Goal: Task Accomplishment & Management: Complete application form

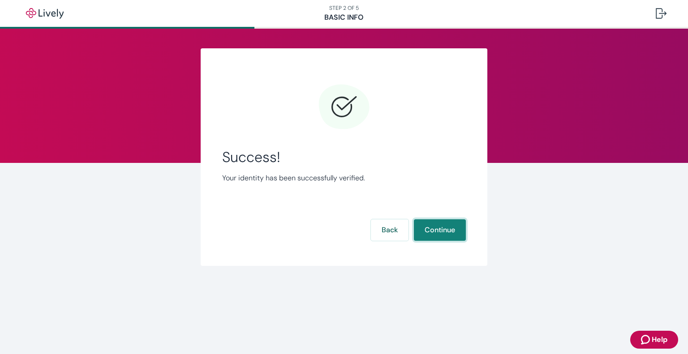
click at [446, 234] on button "Continue" at bounding box center [440, 229] width 52 height 21
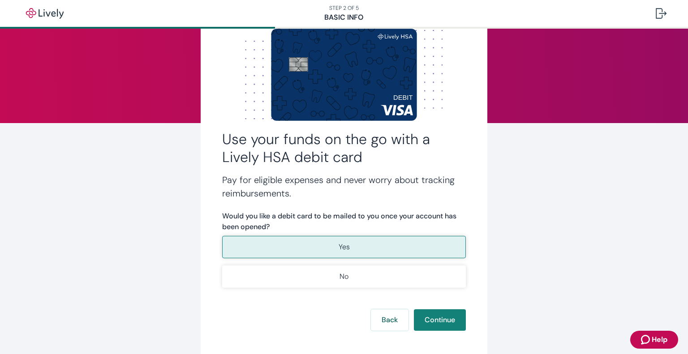
scroll to position [85, 0]
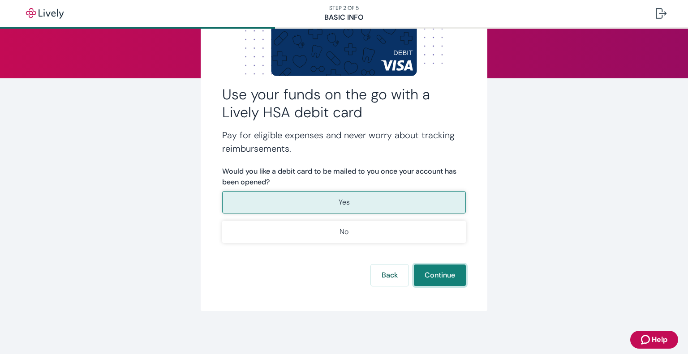
click at [442, 284] on button "Continue" at bounding box center [440, 275] width 52 height 21
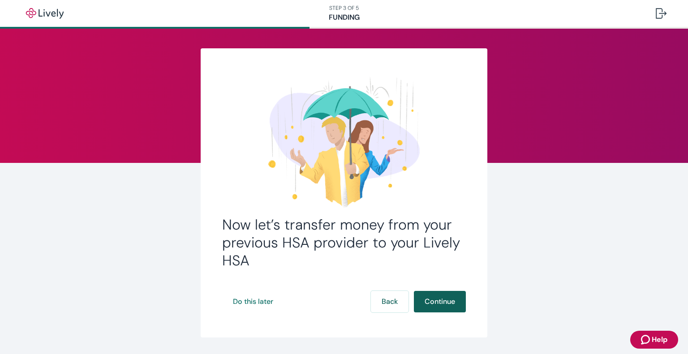
click at [436, 300] on button "Continue" at bounding box center [440, 301] width 52 height 21
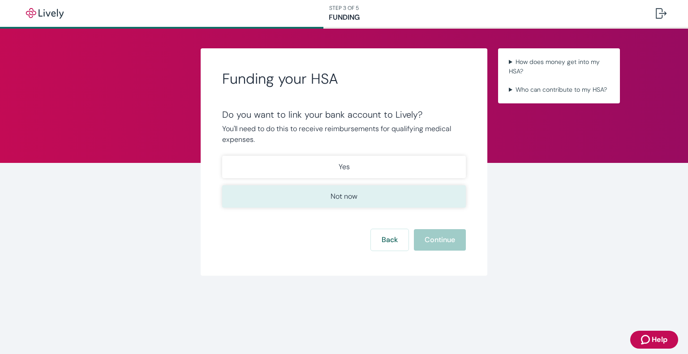
drag, startPoint x: 363, startPoint y: 200, endPoint x: 359, endPoint y: 198, distance: 4.7
click at [362, 199] on button "Not now" at bounding box center [344, 196] width 244 height 22
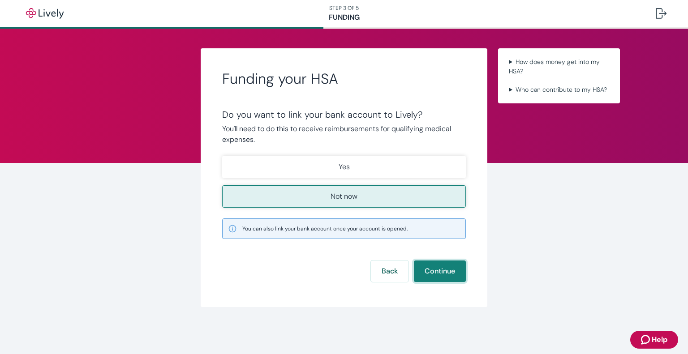
click at [442, 266] on button "Continue" at bounding box center [440, 271] width 52 height 21
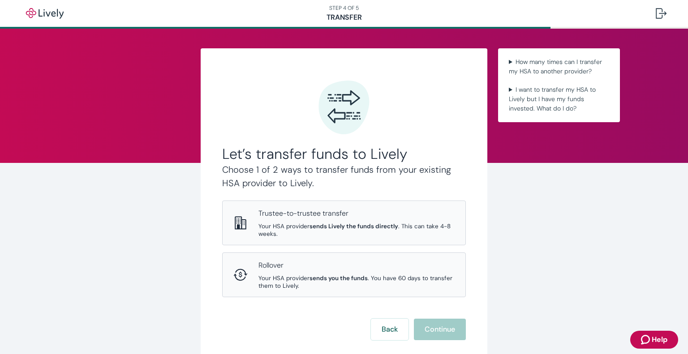
scroll to position [54, 0]
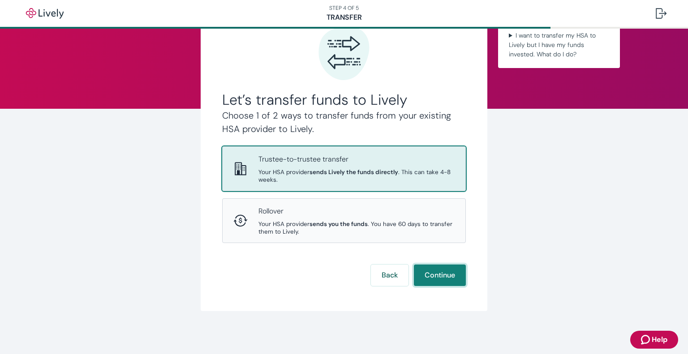
click at [441, 275] on button "Continue" at bounding box center [440, 275] width 52 height 21
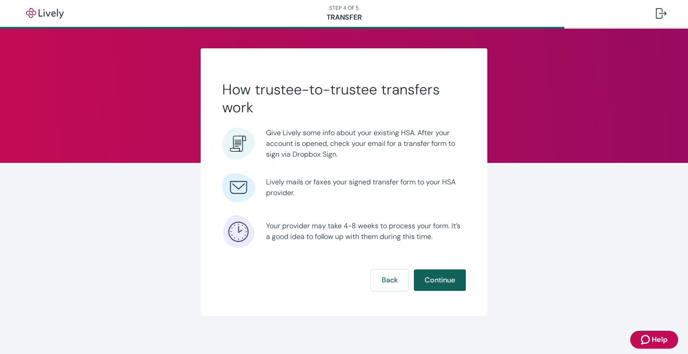
click at [446, 283] on button "Continue" at bounding box center [440, 280] width 52 height 21
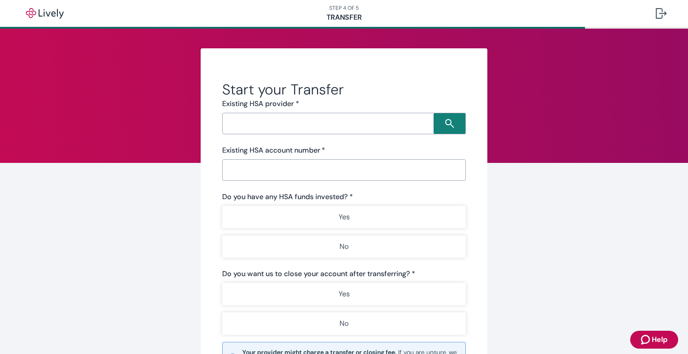
click at [292, 126] on input "Search input" at bounding box center [329, 123] width 209 height 13
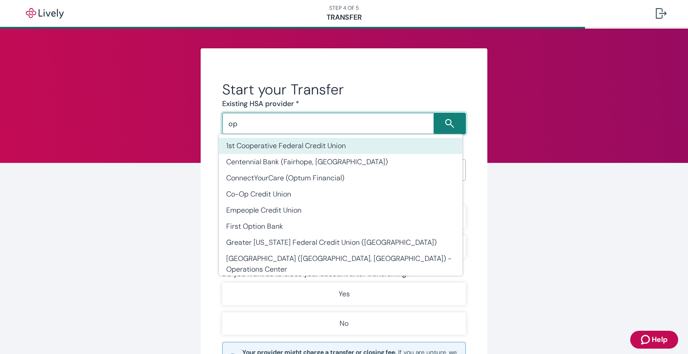
type input "o"
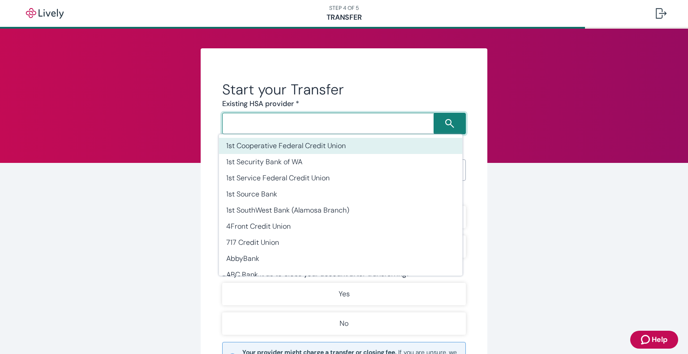
click at [129, 163] on div "Start your Transfer Existing HSA provider * ​ Existing HSA account number   * ​…" at bounding box center [344, 244] width 430 height 392
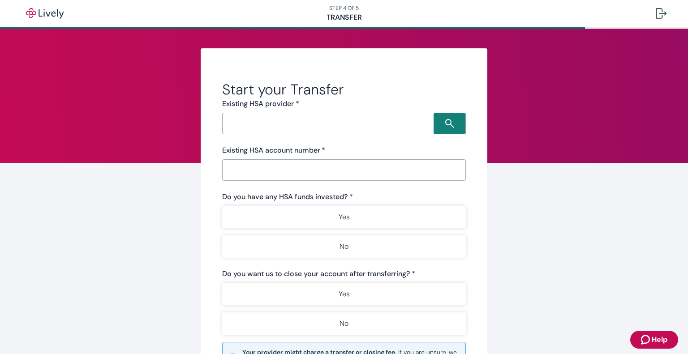
click at [326, 126] on input "Search input" at bounding box center [329, 123] width 209 height 13
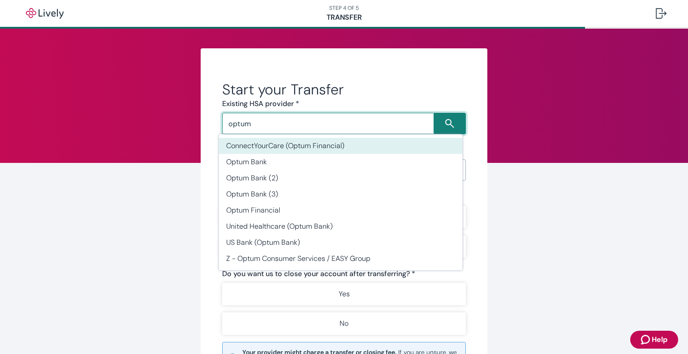
type input "optum"
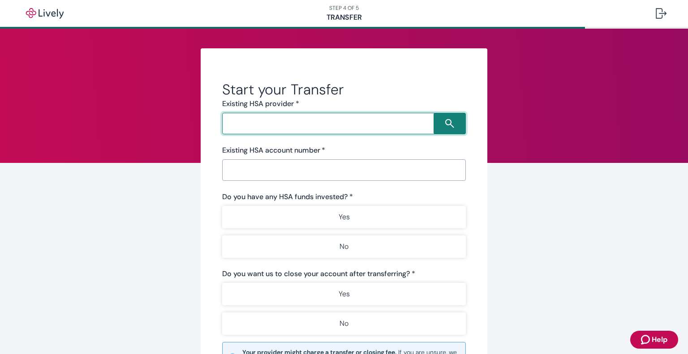
click at [403, 134] on form "Start your Transfer Existing HSA provider * ​ Existing HSA account number   * ​…" at bounding box center [344, 248] width 244 height 335
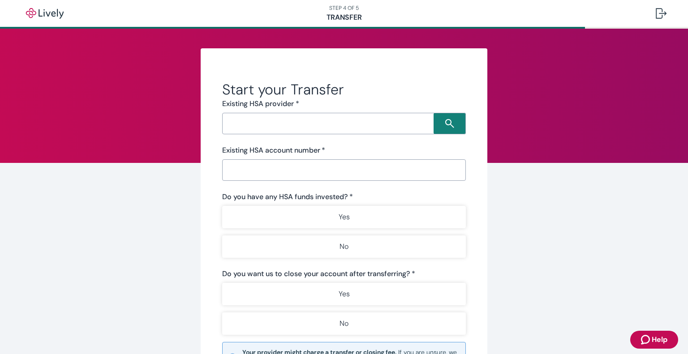
click at [403, 130] on div "​" at bounding box center [344, 123] width 244 height 21
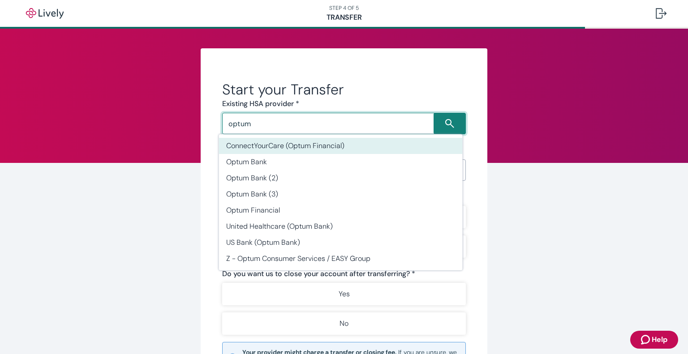
click at [373, 150] on li "ConnectYourCare (Optum Financial)" at bounding box center [341, 146] width 244 height 16
type input "ConnectYourCare (Optum Financial)"
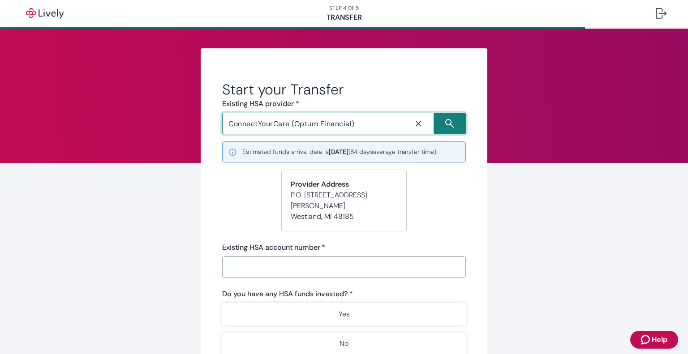
click at [416, 125] on icon "Close icon" at bounding box center [418, 123] width 5 height 5
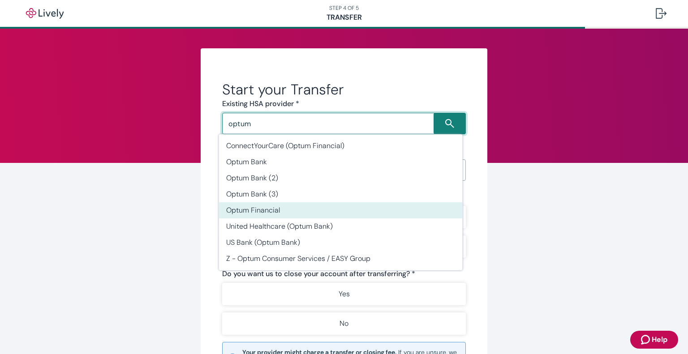
click at [376, 207] on li "Optum Financial" at bounding box center [341, 210] width 244 height 16
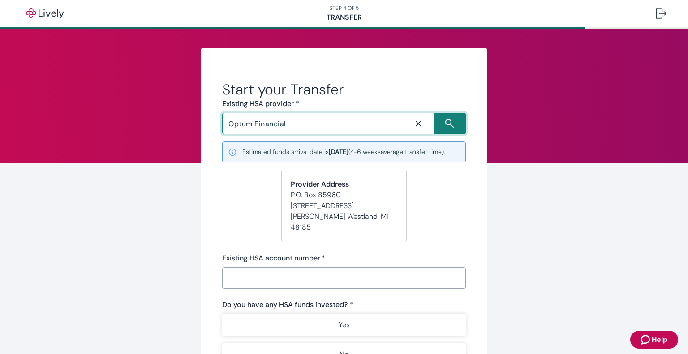
type input "Optum Financial"
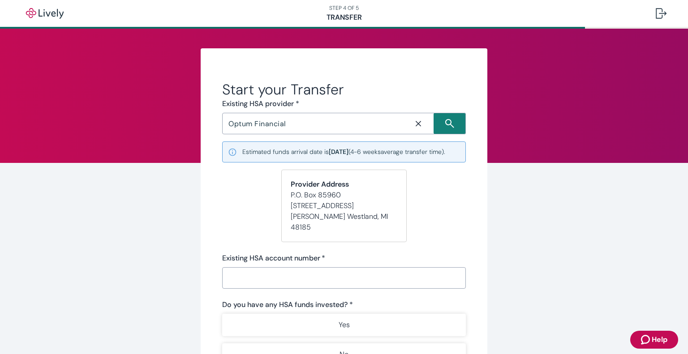
click at [174, 177] on div "Start your Transfer Existing HSA provider * Optum Financial ​ Estimated funds a…" at bounding box center [344, 298] width 430 height 500
click at [414, 124] on icon "Close icon" at bounding box center [418, 123] width 9 height 9
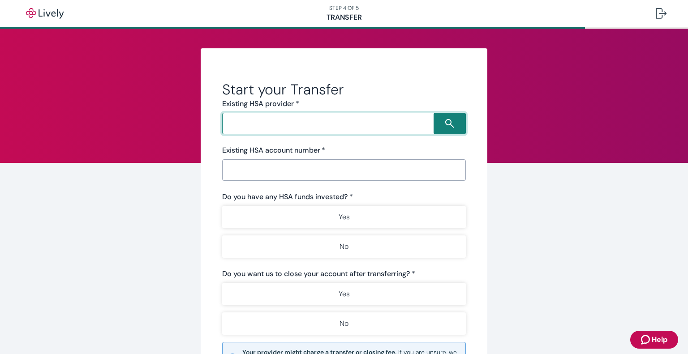
click at [358, 122] on input "Search input" at bounding box center [329, 123] width 209 height 13
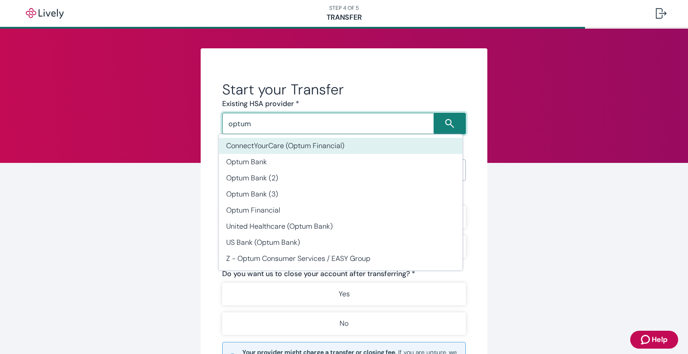
click at [354, 147] on li "ConnectYourCare (Optum Financial)" at bounding box center [341, 146] width 244 height 16
type input "ConnectYourCare (Optum Financial)"
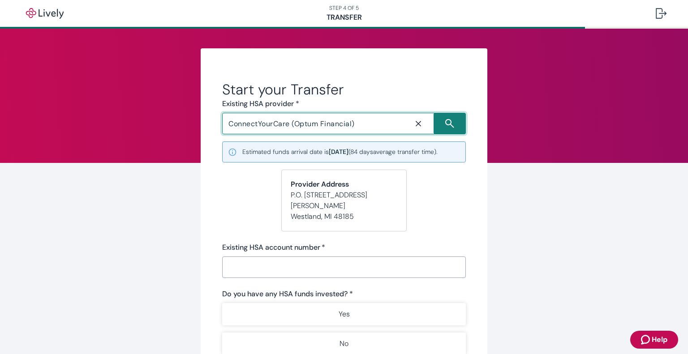
click at [415, 125] on icon "Close icon" at bounding box center [418, 123] width 9 height 9
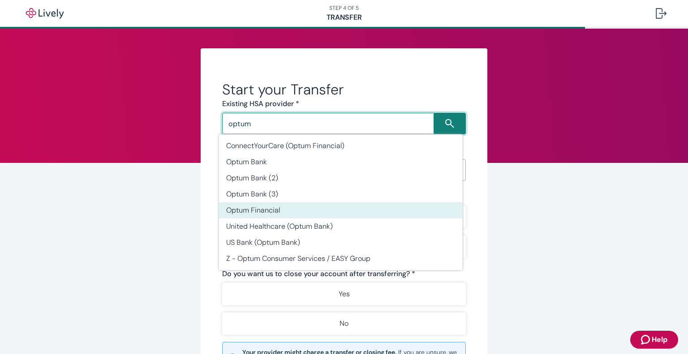
click at [316, 205] on li "Optum Financial" at bounding box center [341, 210] width 244 height 16
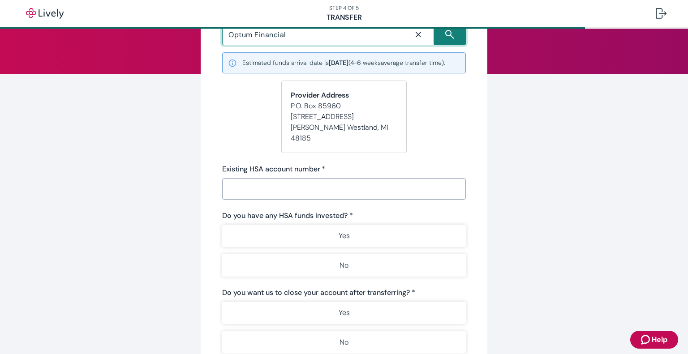
scroll to position [90, 0]
type input "Optum Financial"
click at [242, 185] on input "Existing HSA account number   *" at bounding box center [344, 189] width 244 height 18
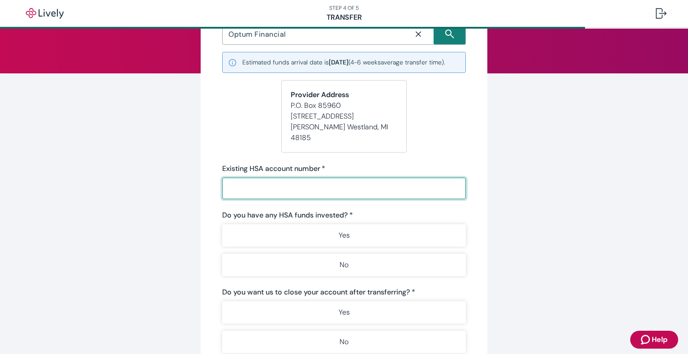
paste input "016506547026"
type input "016506547026"
click at [119, 145] on div "Start your Transfer Existing HSA provider * Optum Financial ​ Estimated funds a…" at bounding box center [344, 220] width 688 height 563
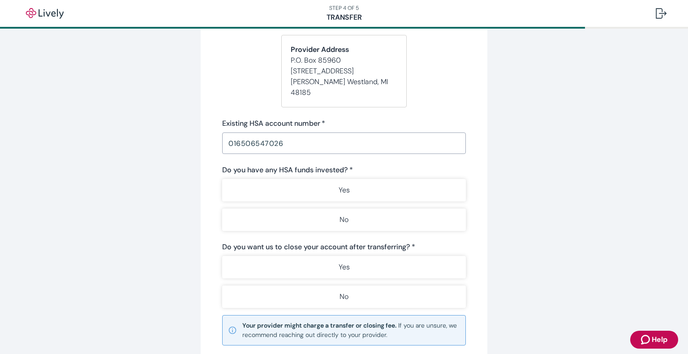
scroll to position [179, 0]
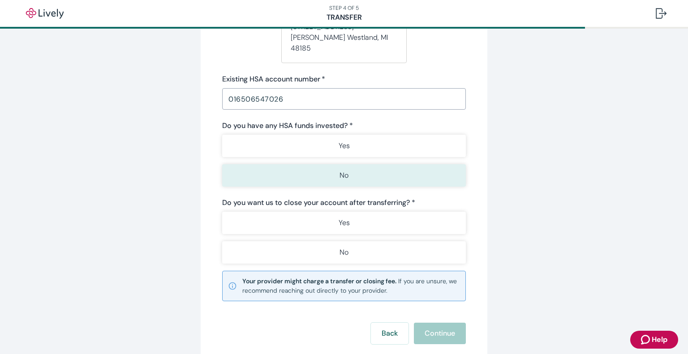
click at [364, 172] on button "No" at bounding box center [344, 175] width 244 height 22
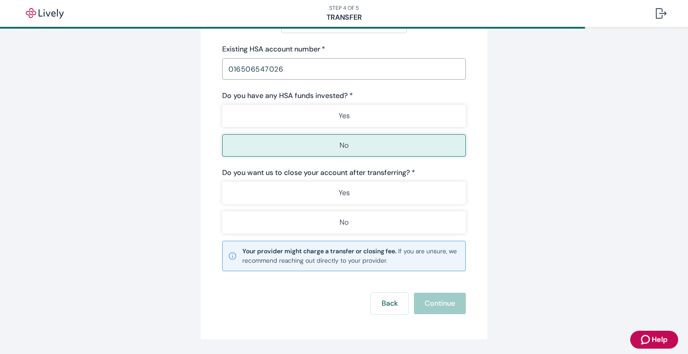
scroll to position [224, 0]
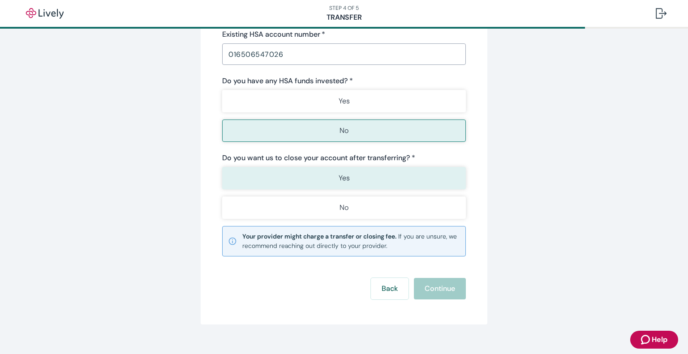
click at [382, 179] on button "Yes" at bounding box center [344, 178] width 244 height 22
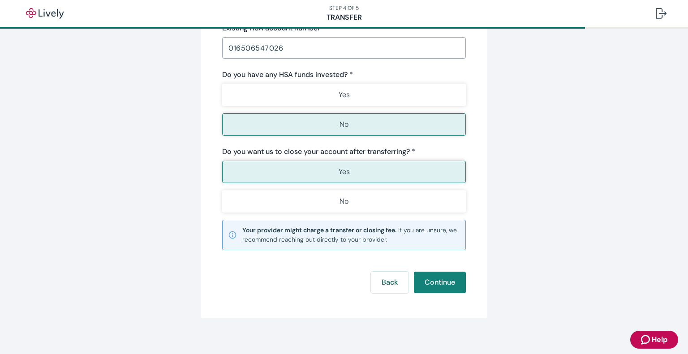
scroll to position [236, 0]
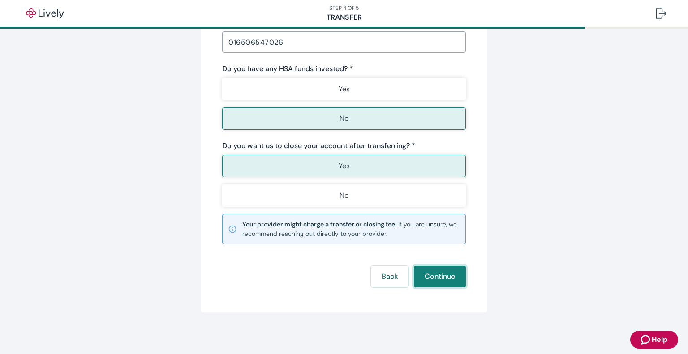
click at [447, 271] on button "Continue" at bounding box center [440, 276] width 52 height 21
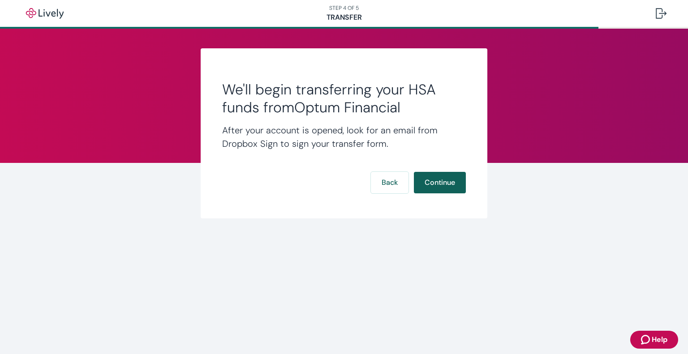
click at [440, 179] on button "Continue" at bounding box center [440, 182] width 52 height 21
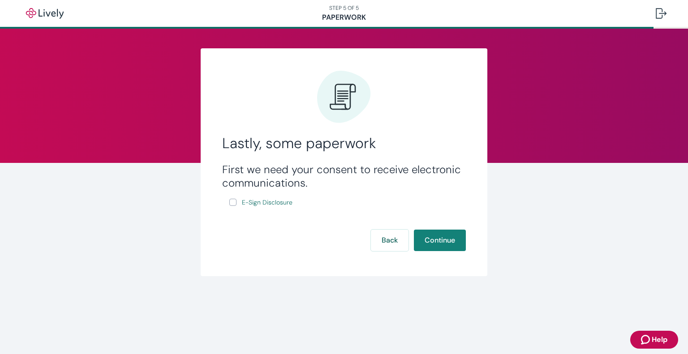
click at [234, 203] on input "E-Sign Disclosure" at bounding box center [232, 202] width 7 height 7
checkbox input "true"
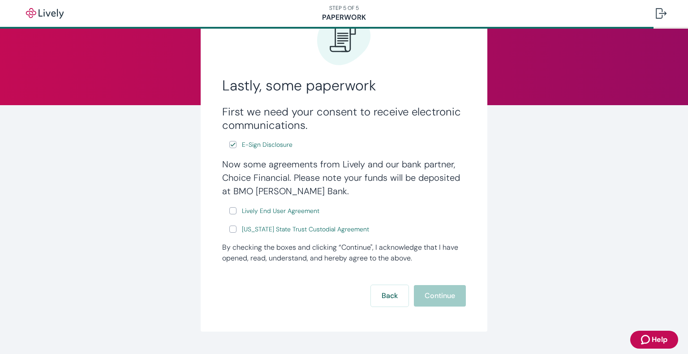
scroll to position [79, 0]
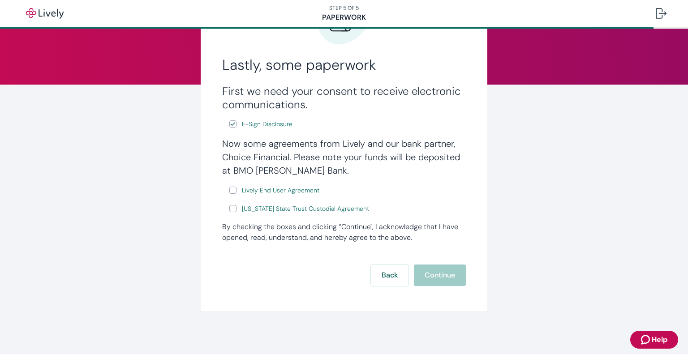
click at [224, 189] on div "Now some agreements from Lively and our bank partner, Choice Financial. Please …" at bounding box center [344, 175] width 244 height 77
click at [229, 189] on input "Lively End User Agreement" at bounding box center [232, 190] width 7 height 7
checkbox input "true"
click at [229, 208] on input "Wyoming State Trust Custodial Agreement" at bounding box center [232, 208] width 7 height 7
checkbox input "true"
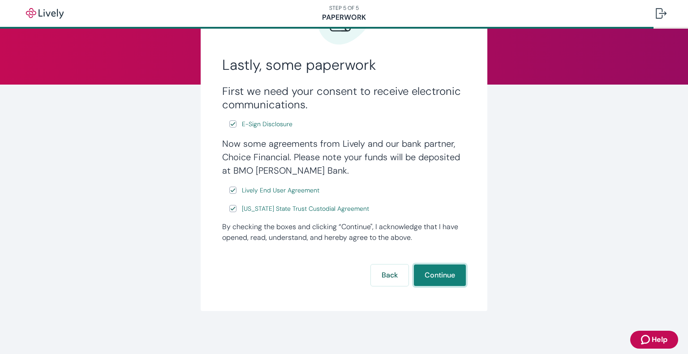
click at [430, 270] on button "Continue" at bounding box center [440, 275] width 52 height 21
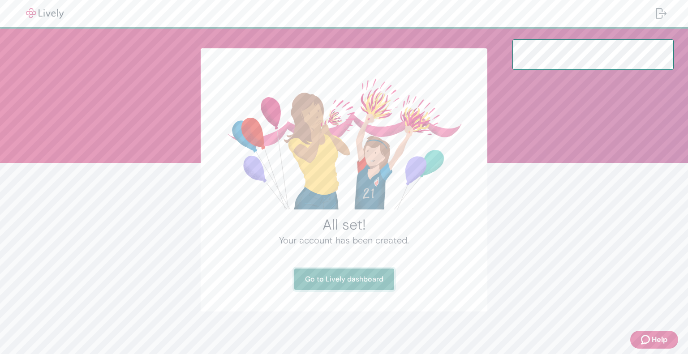
click at [354, 289] on link "Go to Lively dashboard" at bounding box center [344, 279] width 100 height 21
